Goal: Find contact information: Find contact information

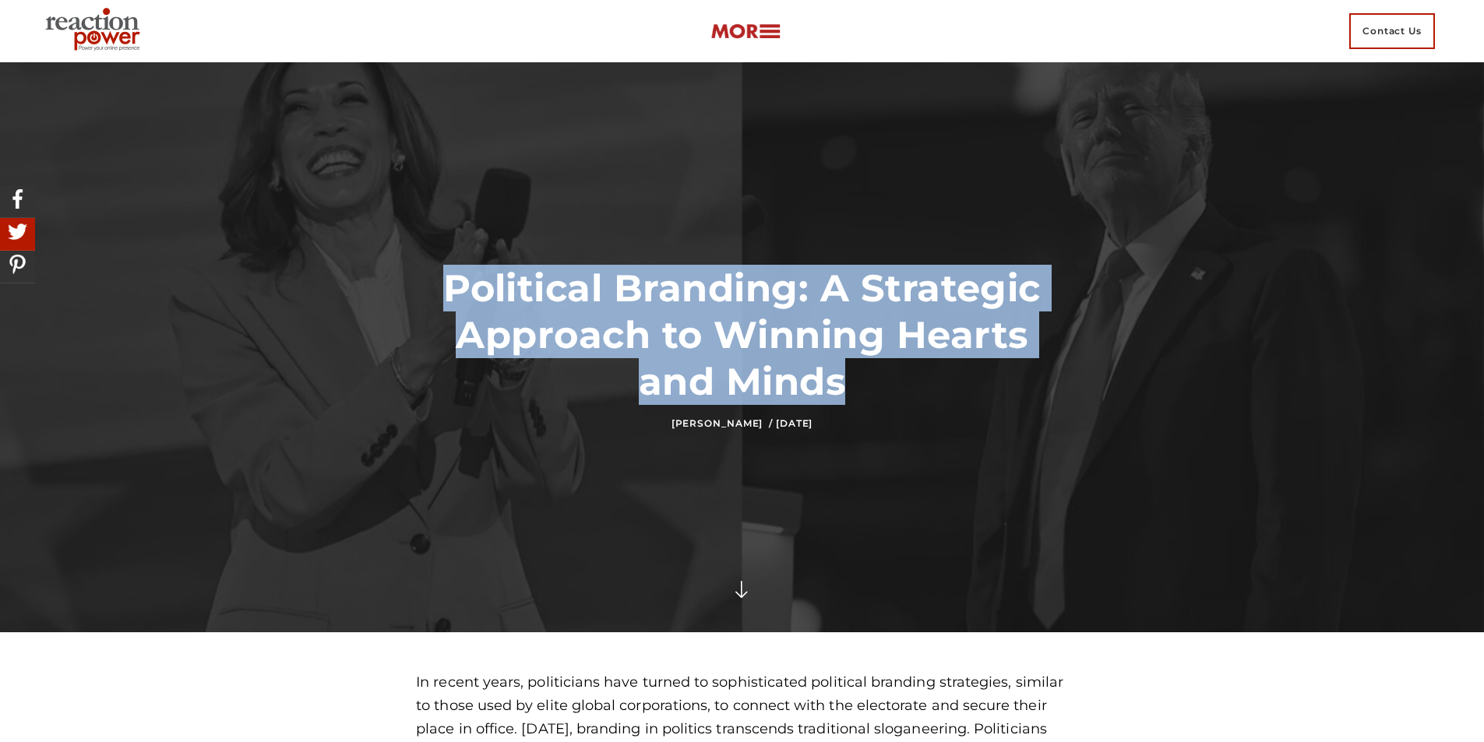
drag, startPoint x: 456, startPoint y: 279, endPoint x: 884, endPoint y: 379, distance: 439.9
click at [884, 379] on h1 "Political Branding: A Strategic Approach to Winning Hearts and Minds" at bounding box center [742, 335] width 652 height 140
copy h1 "Political Branding: A Strategic Approach to Winning Hearts and Minds"
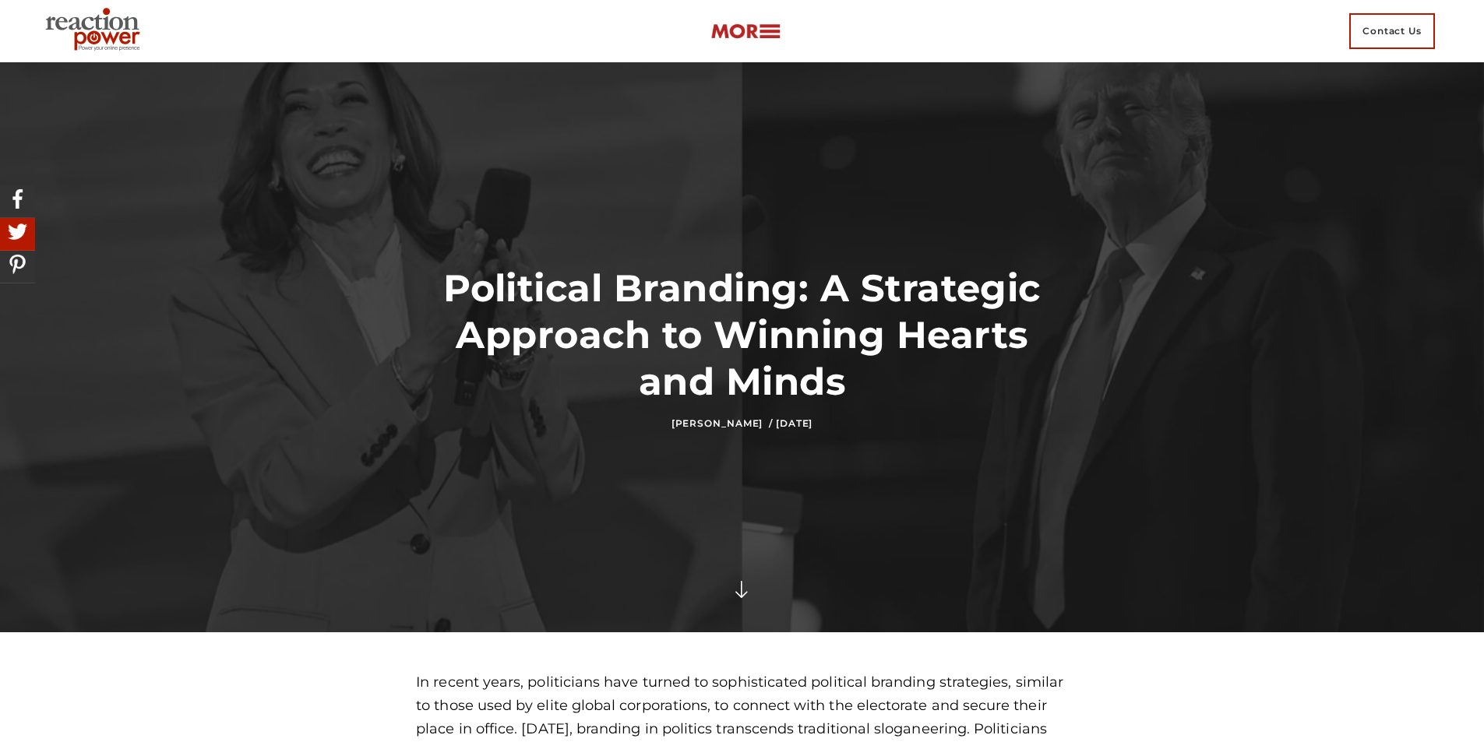
click at [1176, 258] on div at bounding box center [742, 347] width 1484 height 570
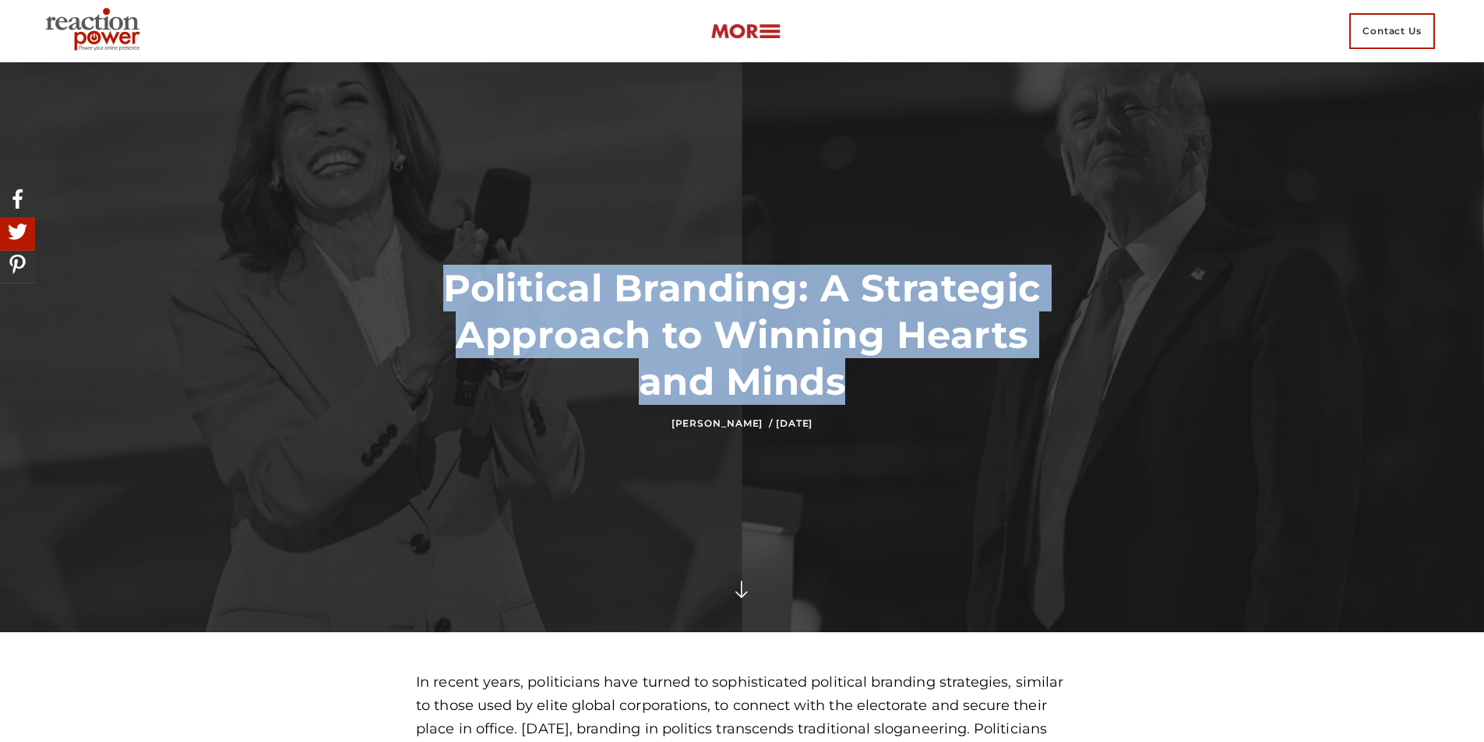
drag, startPoint x: 450, startPoint y: 288, endPoint x: 907, endPoint y: 390, distance: 468.4
click at [907, 390] on h1 "Political Branding: A Strategic Approach to Winning Hearts and Minds" at bounding box center [742, 335] width 652 height 140
copy h1 "Political Branding: A Strategic Approach to Winning Hearts and Minds"
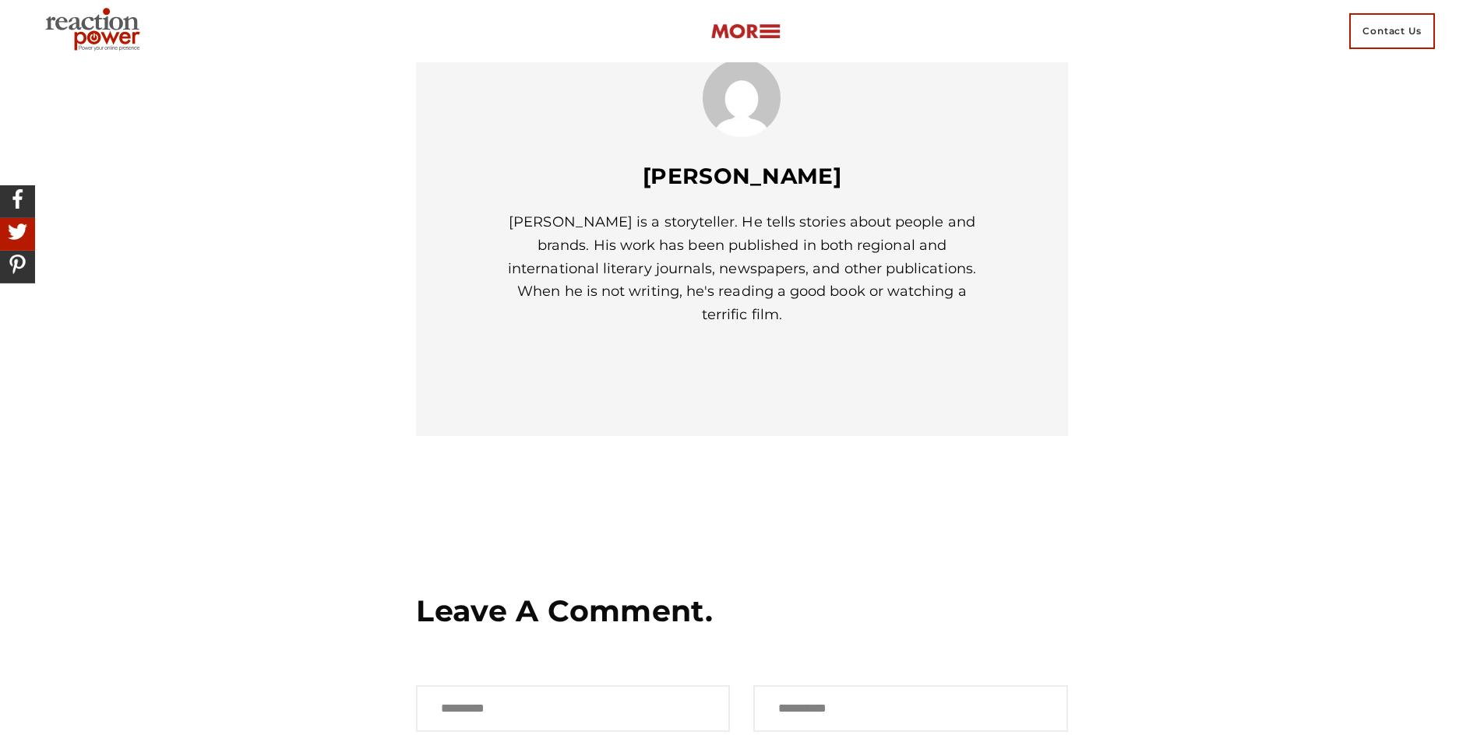
scroll to position [6438, 0]
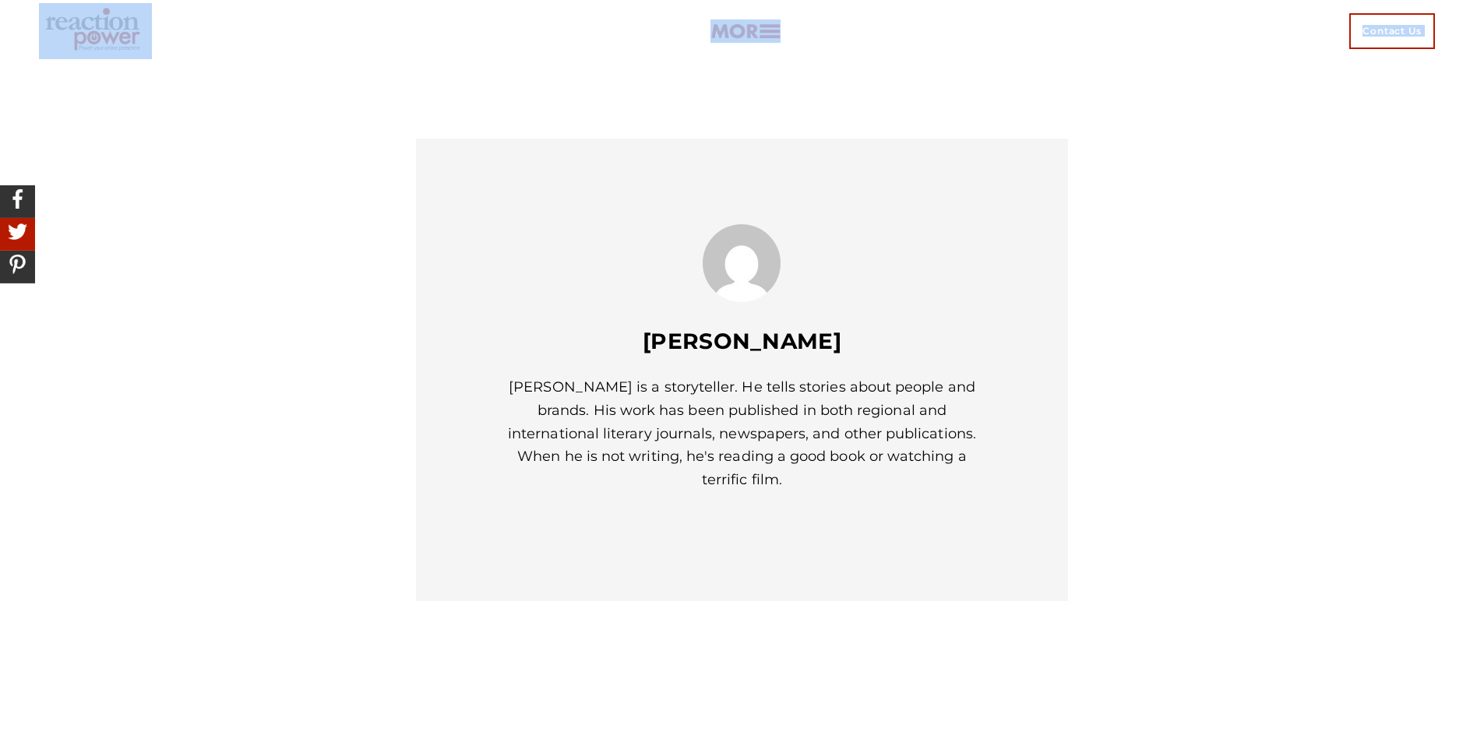
drag, startPoint x: 157, startPoint y: 9, endPoint x: 6, endPoint y: -55, distance: 164.3
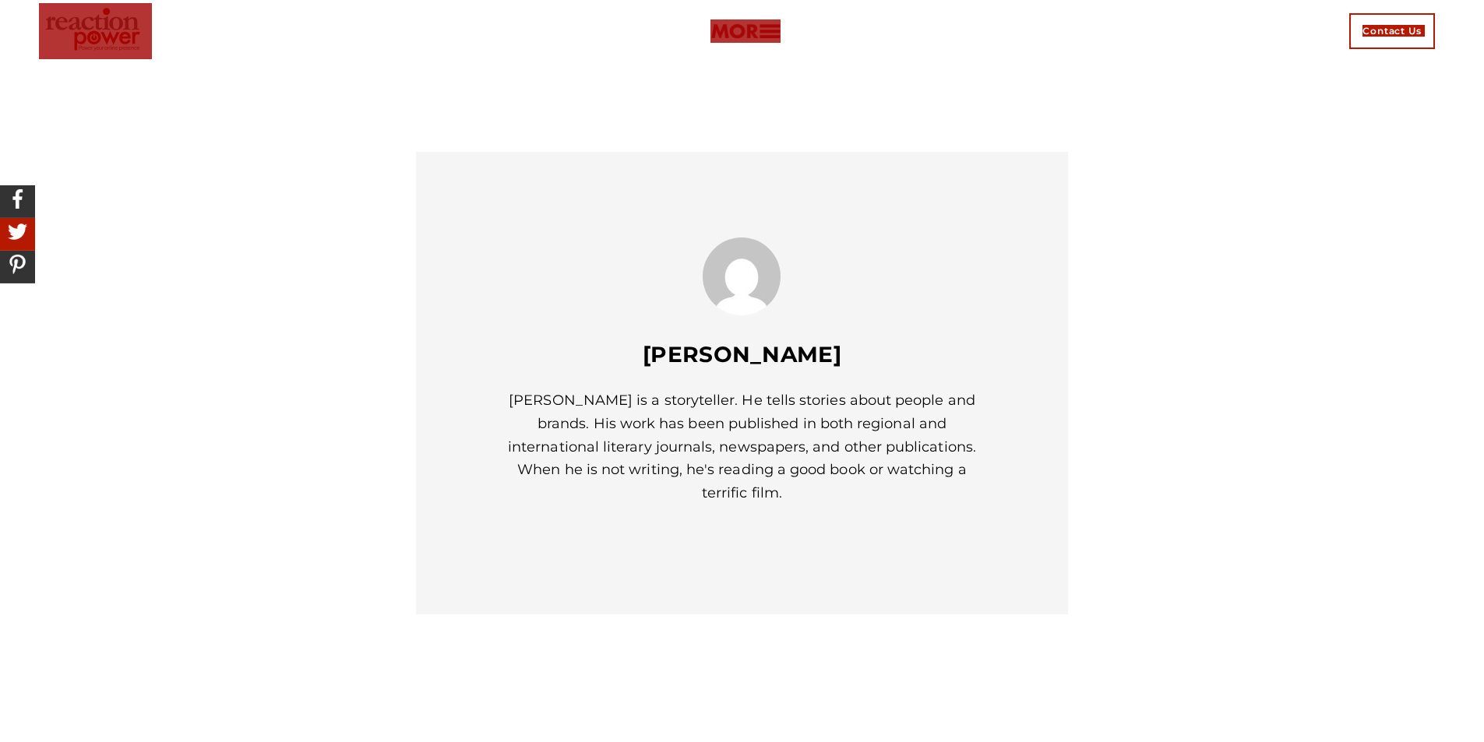
scroll to position [6662, 0]
